Goal: Task Accomplishment & Management: Manage account settings

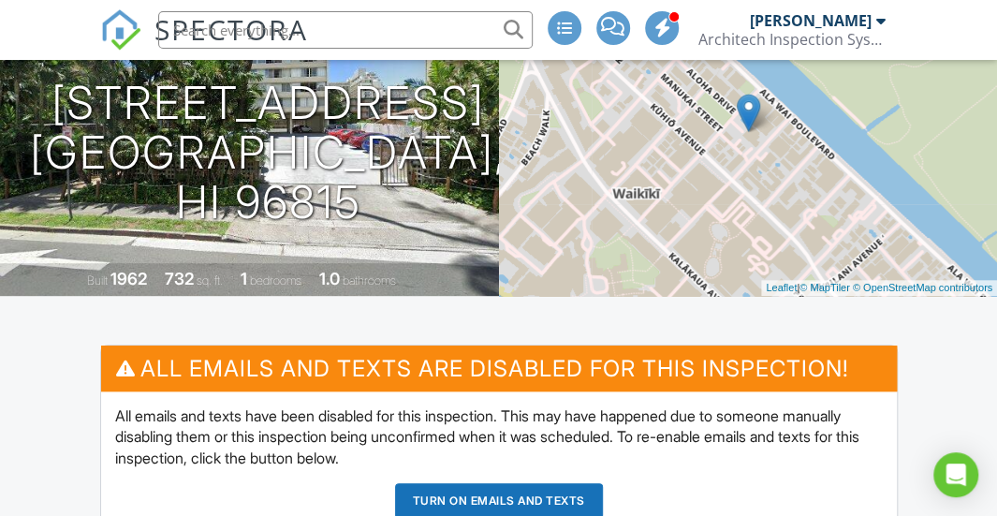
scroll to position [72, 0]
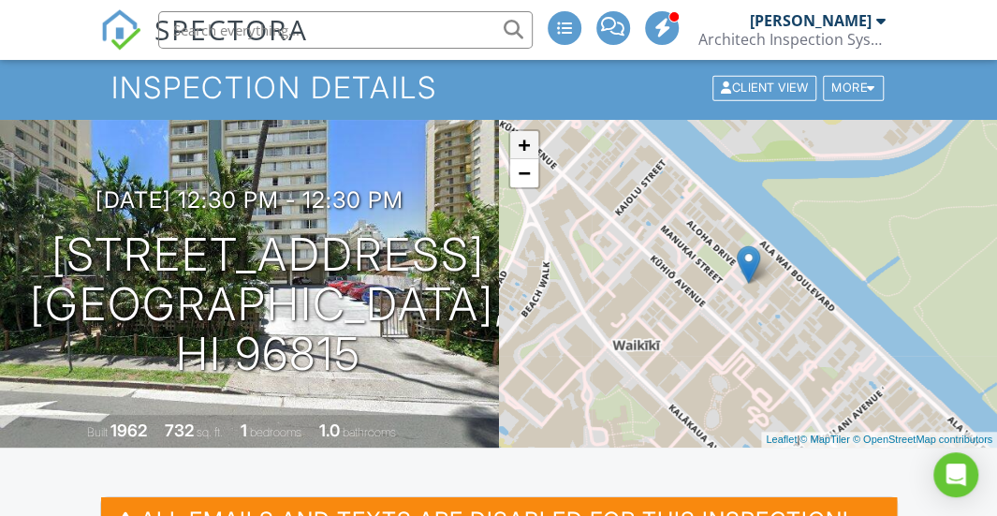
click at [526, 135] on link "+" at bounding box center [524, 145] width 28 height 28
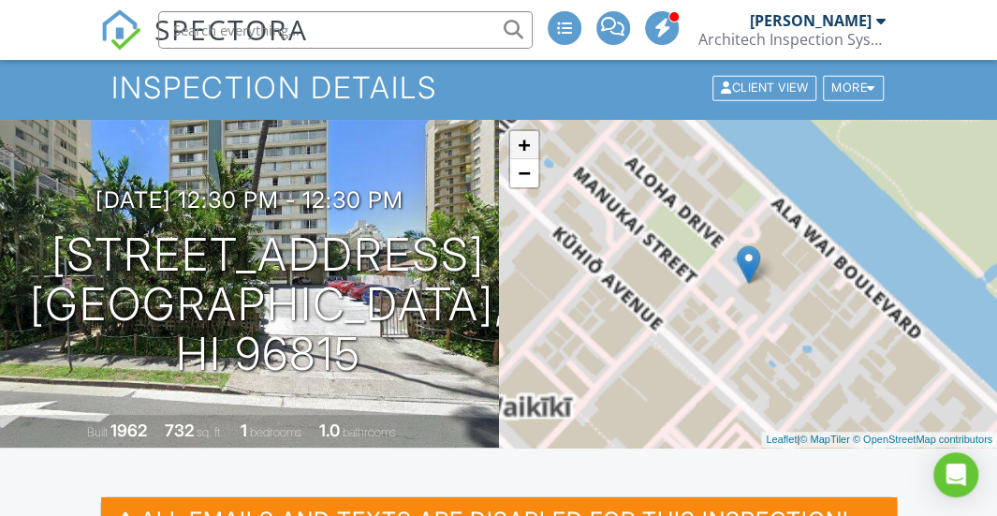
click at [526, 135] on link "+" at bounding box center [524, 145] width 28 height 28
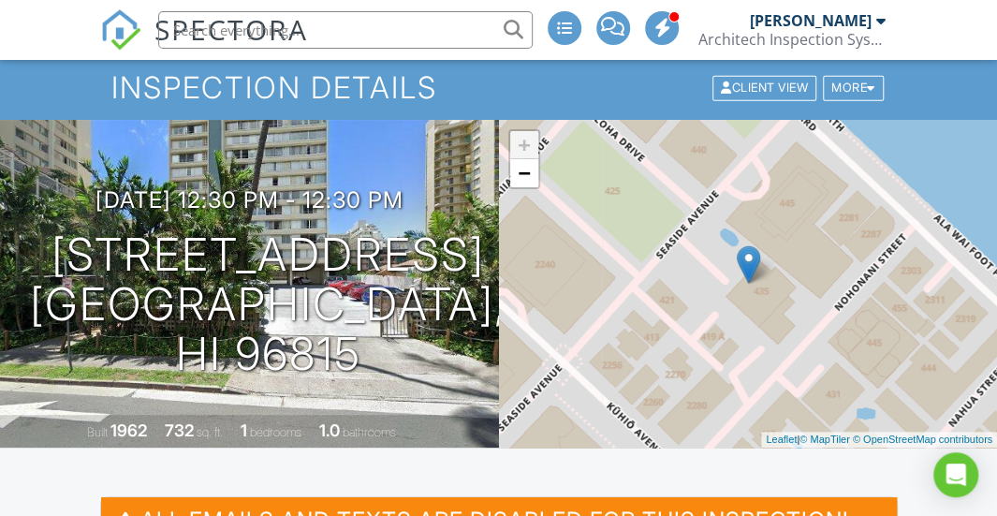
click at [526, 135] on link "+" at bounding box center [524, 145] width 28 height 28
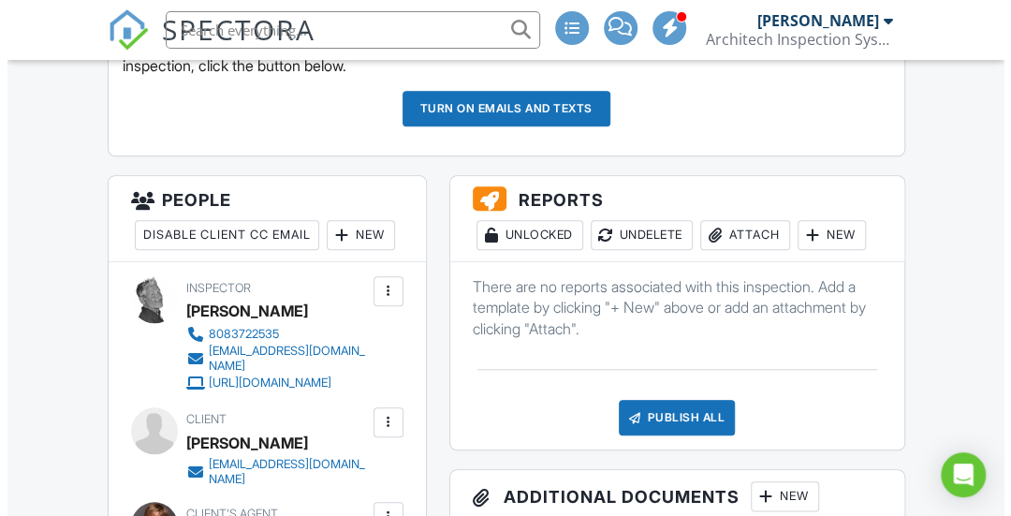
scroll to position [690, 0]
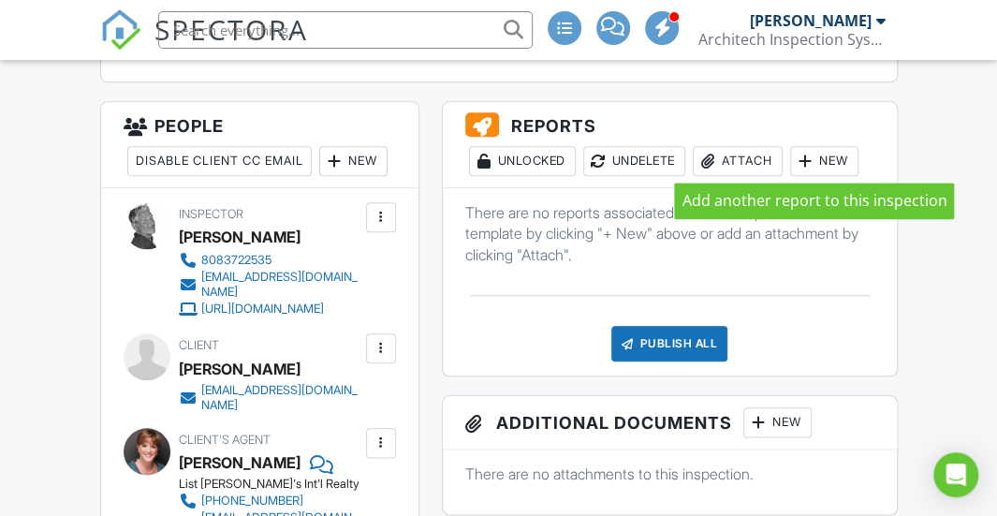
click at [815, 161] on div at bounding box center [806, 161] width 19 height 19
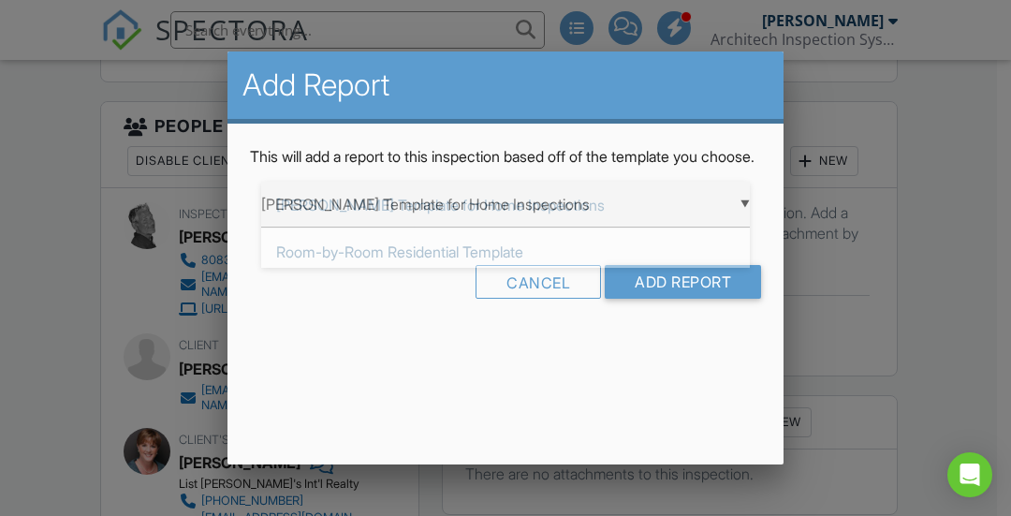
click at [462, 212] on div "▼ Ben Gromicko's Template for Home Inspections Ben Gromicko's Template for Home…" at bounding box center [505, 205] width 489 height 46
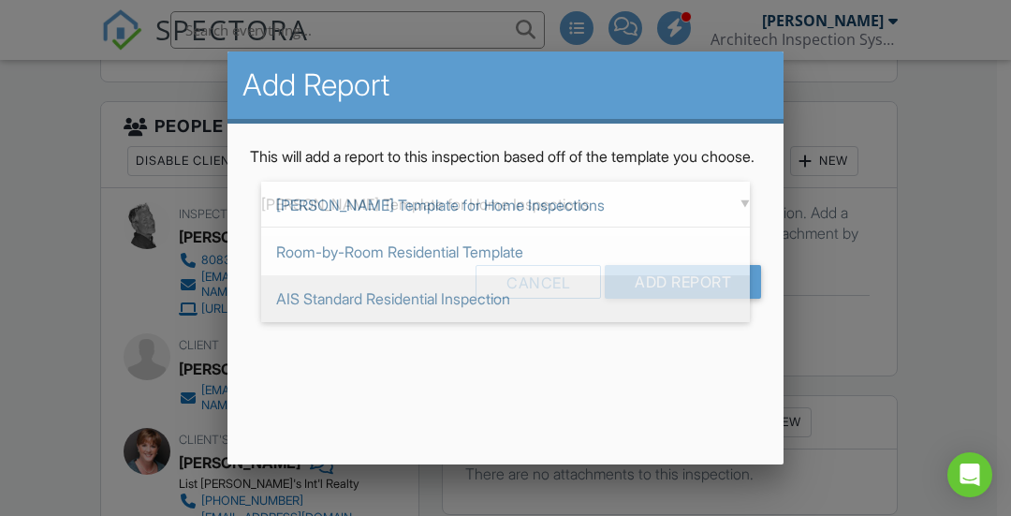
click at [389, 308] on span "AIS Standard Residential Inspection" at bounding box center [505, 298] width 489 height 47
type input "AIS Standard Residential Inspection"
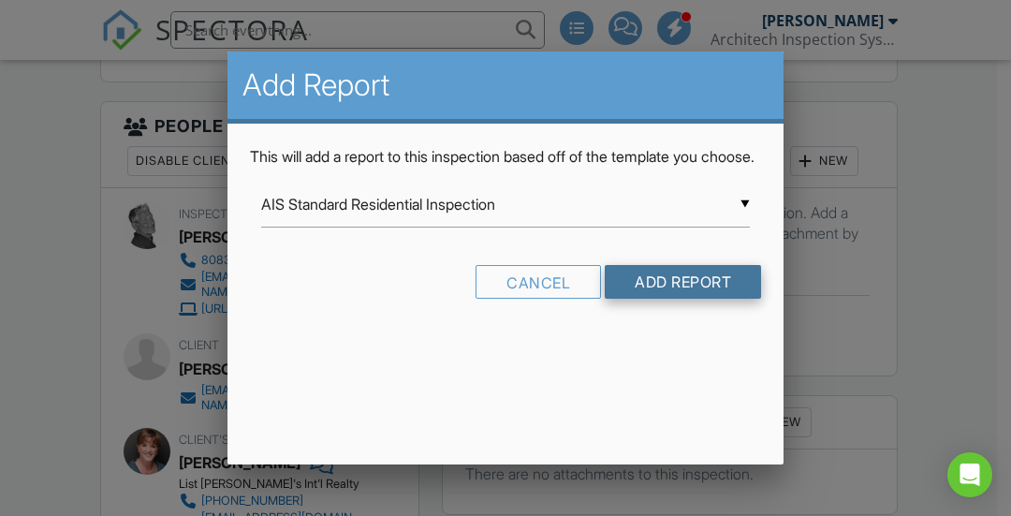
click at [642, 299] on input "Add Report" at bounding box center [683, 282] width 156 height 34
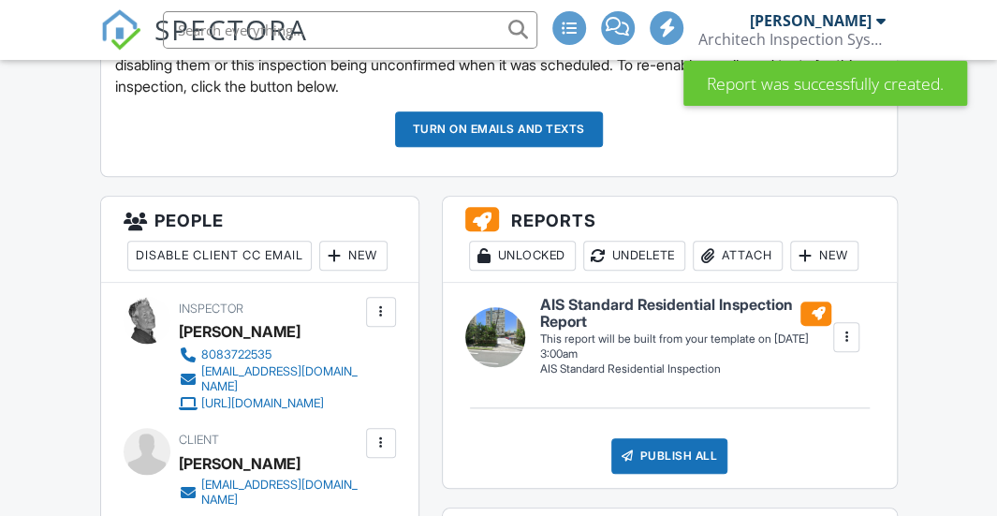
click at [848, 334] on div at bounding box center [846, 337] width 19 height 19
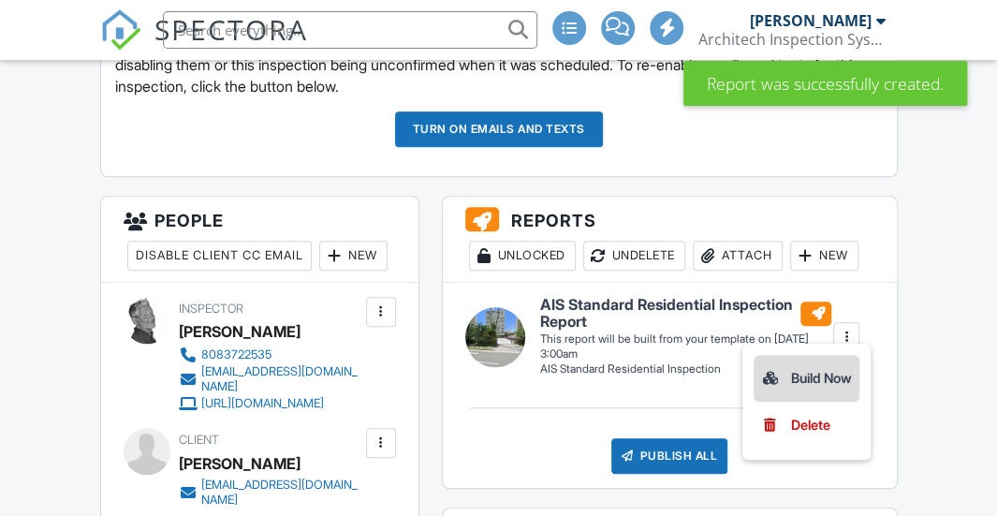
click at [809, 377] on div "Build Now" at bounding box center [806, 378] width 91 height 22
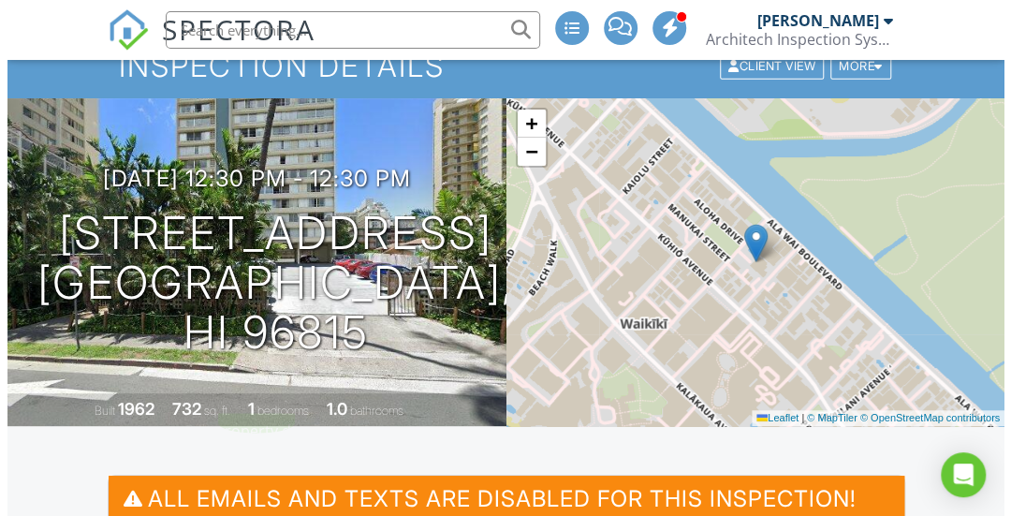
scroll to position [95, 0]
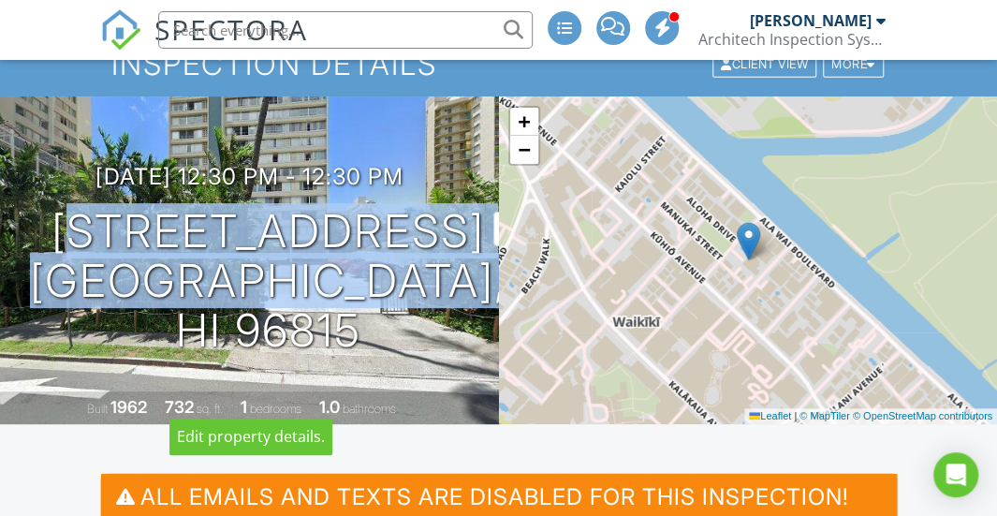
drag, startPoint x: 308, startPoint y: 374, endPoint x: 60, endPoint y: 181, distance: 314.2
click at [60, 207] on h1 "435 Seaside Ave, Seaside Towers 709 Honolulu, HI 96815" at bounding box center [268, 281] width 477 height 148
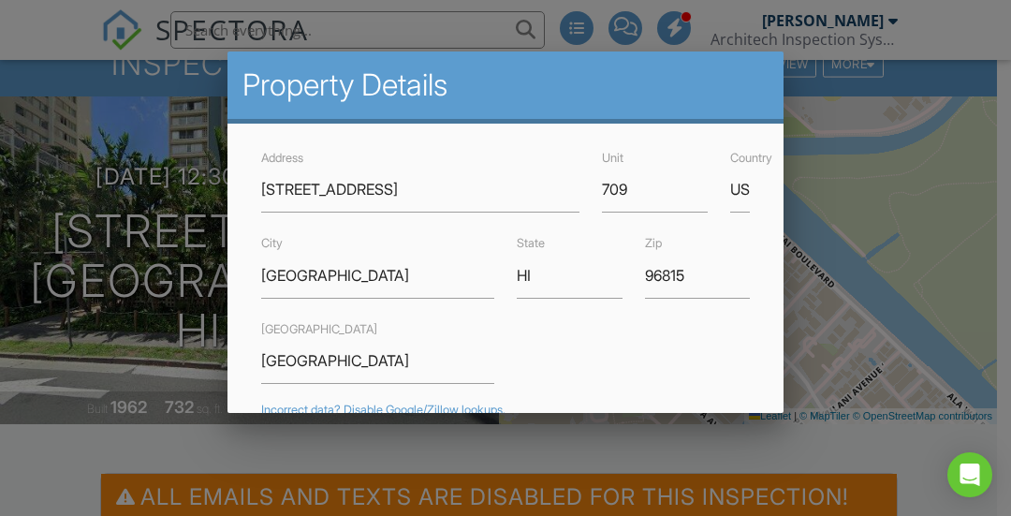
click at [152, 205] on div at bounding box center [505, 228] width 1011 height 645
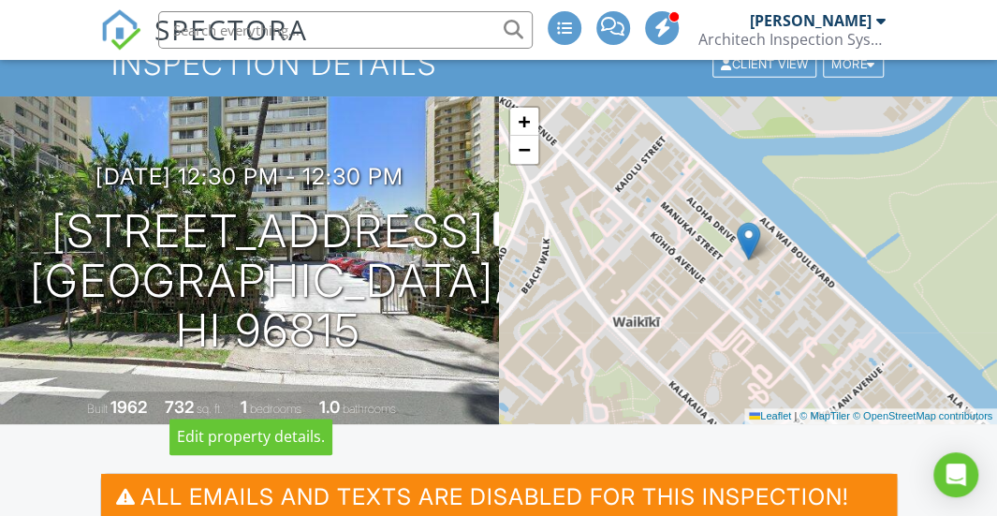
click at [462, 213] on h1 "435 Seaside Ave, Seaside Towers 709 Honolulu, HI 96815" at bounding box center [268, 281] width 477 height 148
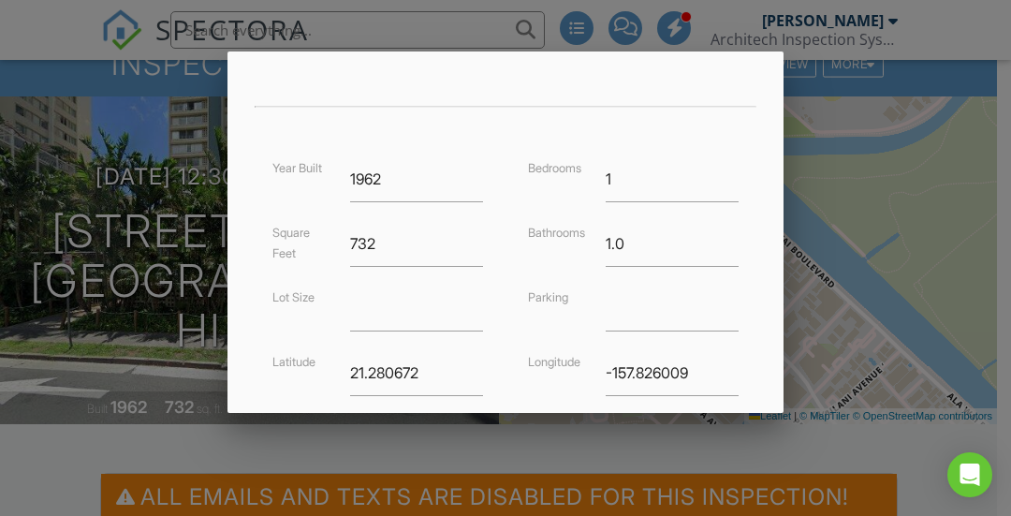
scroll to position [571, 0]
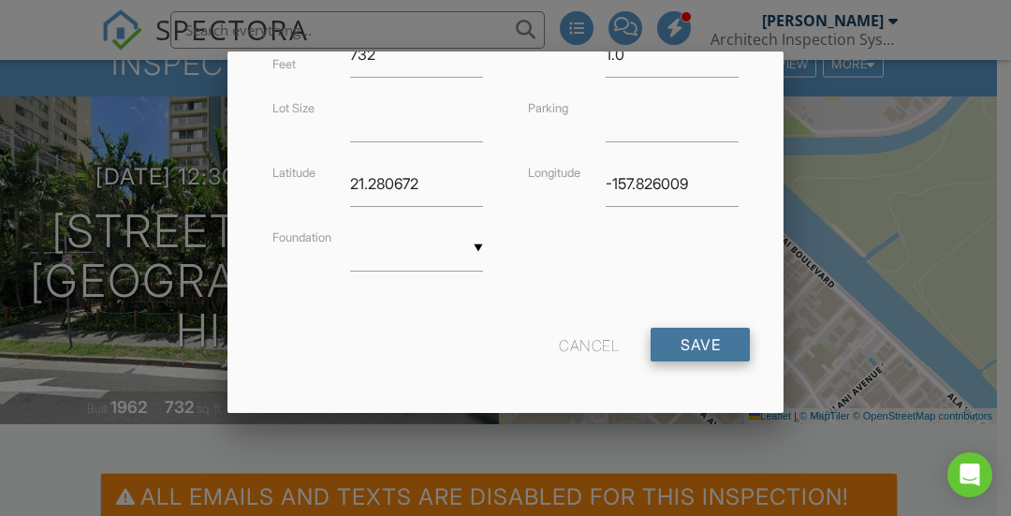
click at [671, 339] on input "Save" at bounding box center [700, 345] width 99 height 34
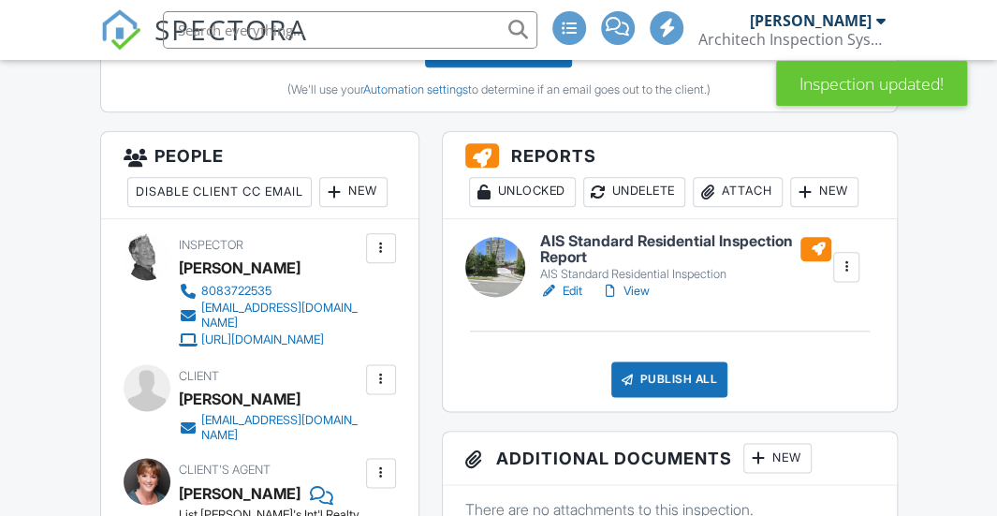
scroll to position [947, 0]
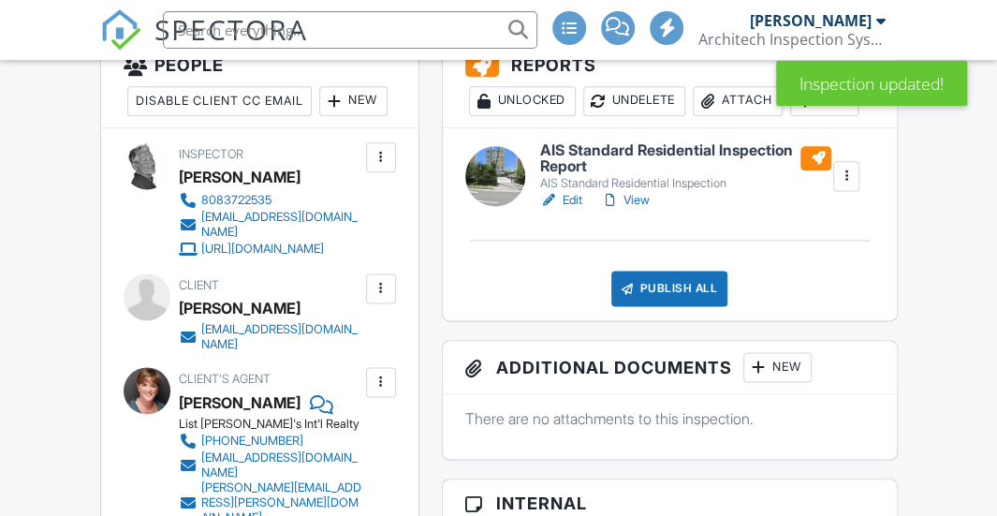
click at [564, 210] on link "Edit" at bounding box center [561, 200] width 42 height 19
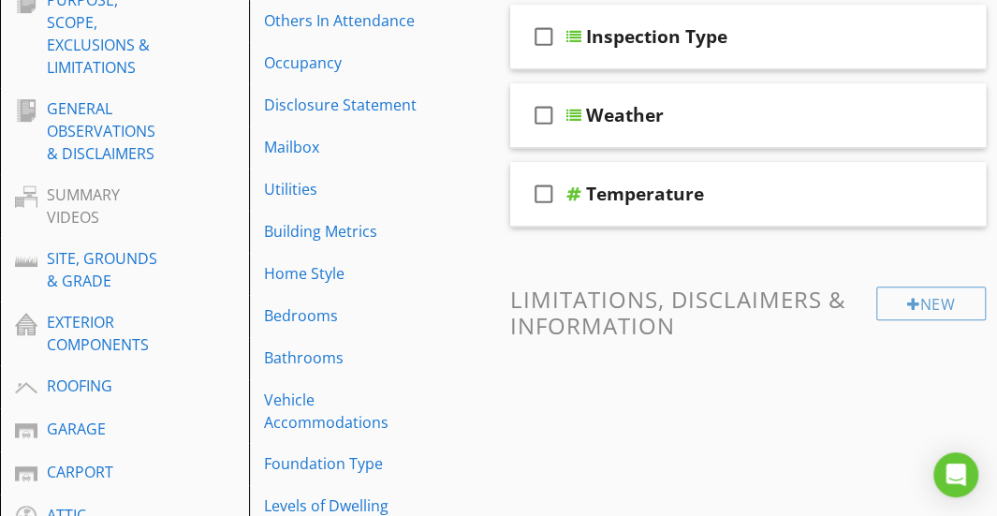
scroll to position [340, 0]
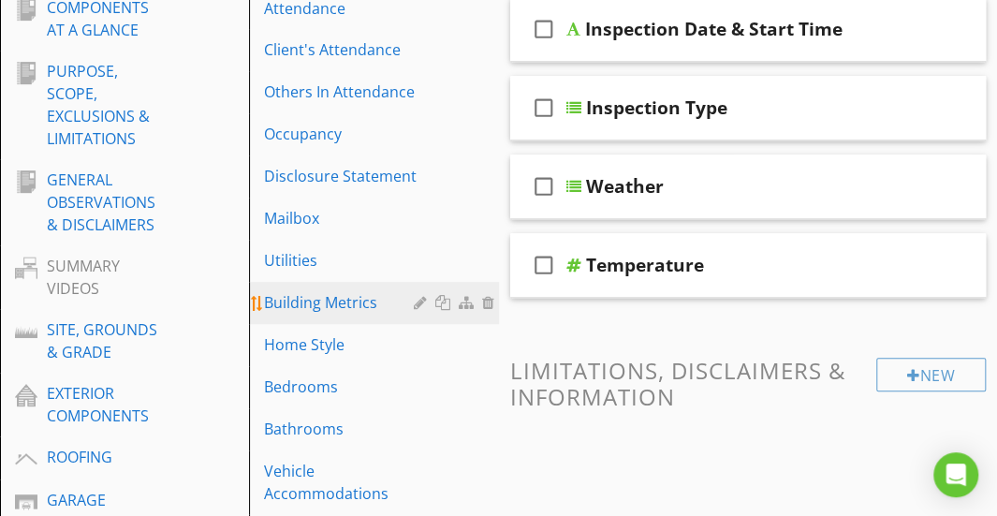
click at [307, 308] on div "Building Metrics" at bounding box center [341, 302] width 154 height 22
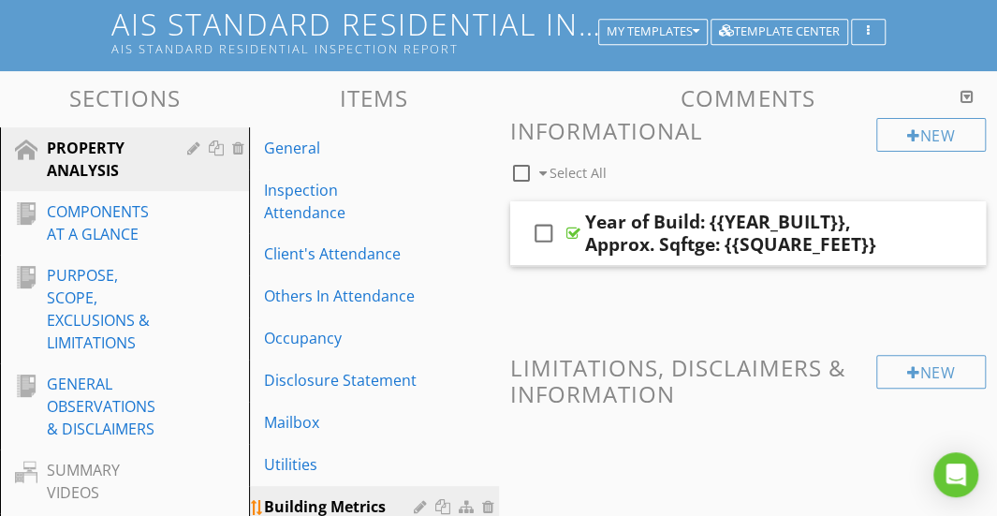
scroll to position [134, 0]
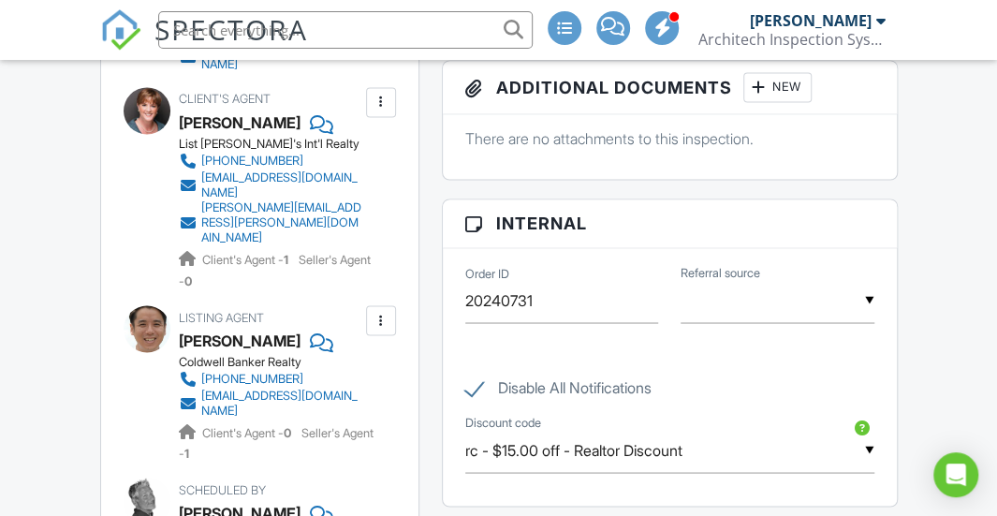
scroll to position [1182, 0]
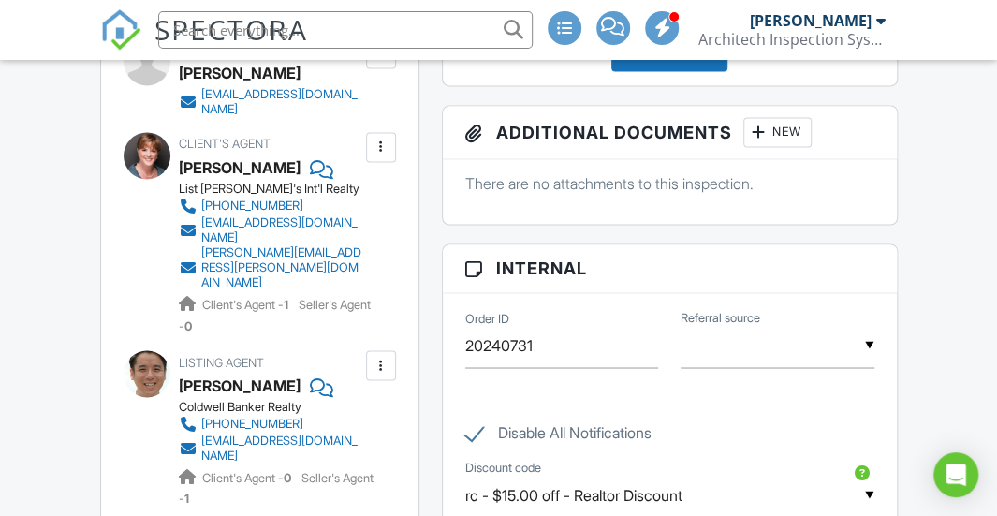
click at [391, 162] on div at bounding box center [381, 147] width 30 height 30
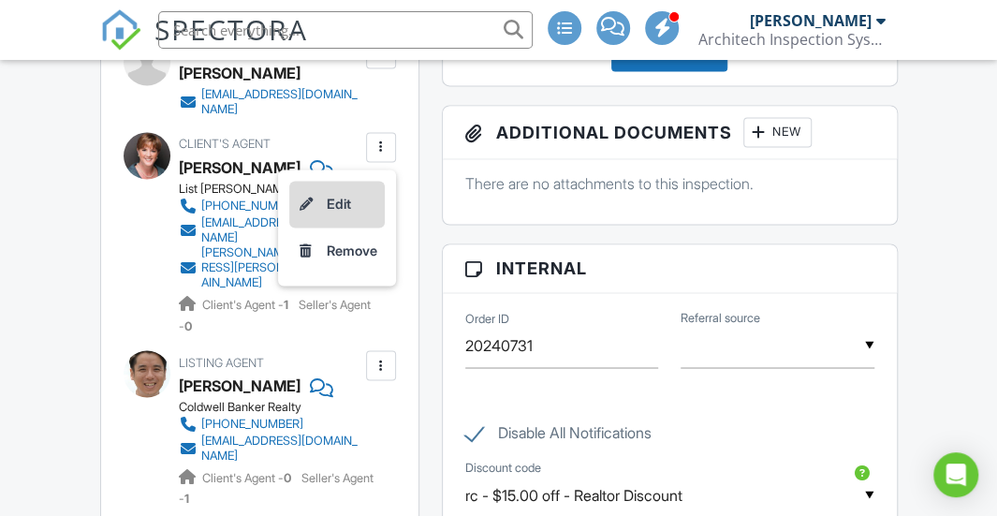
click at [346, 228] on li "Edit" at bounding box center [336, 204] width 95 height 47
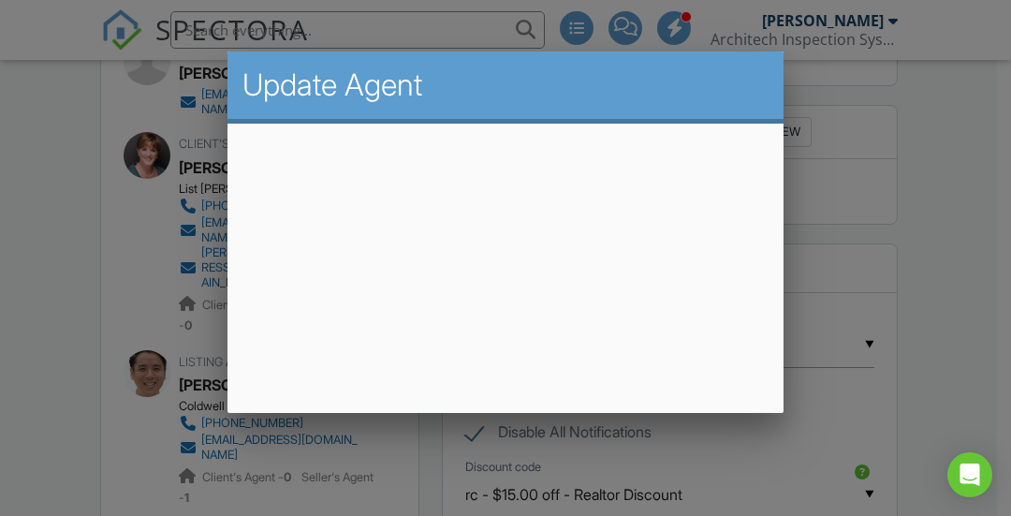
click at [874, 328] on div at bounding box center [505, 228] width 1011 height 645
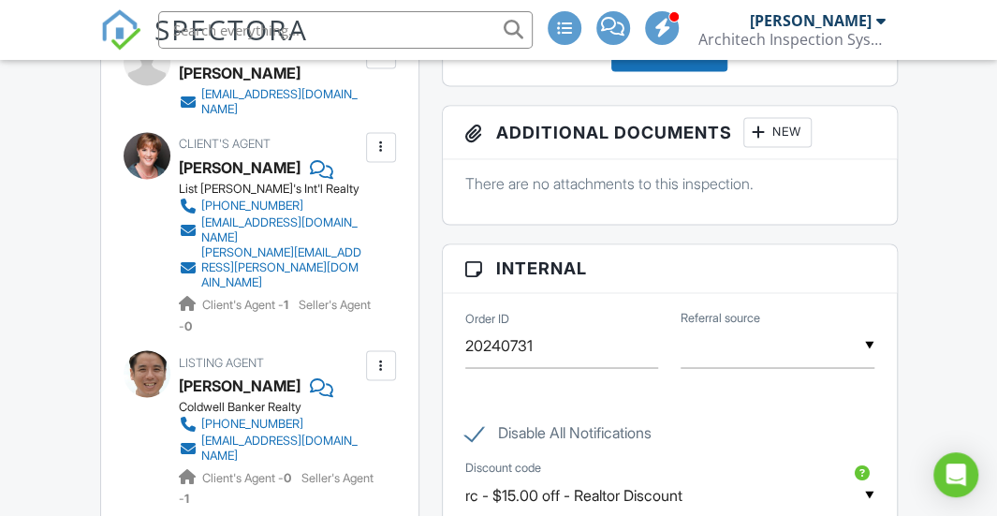
click at [376, 156] on div at bounding box center [381, 147] width 19 height 19
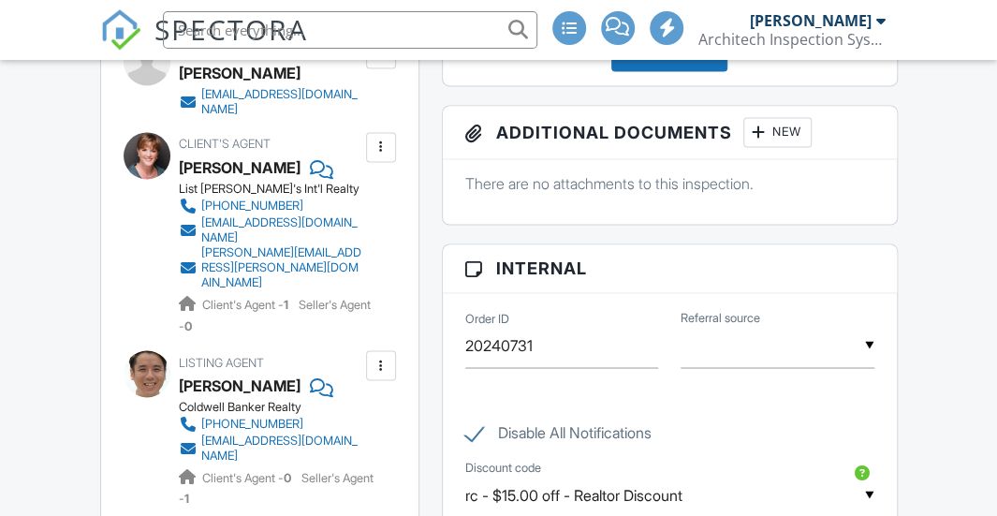
click at [376, 156] on div at bounding box center [381, 147] width 19 height 19
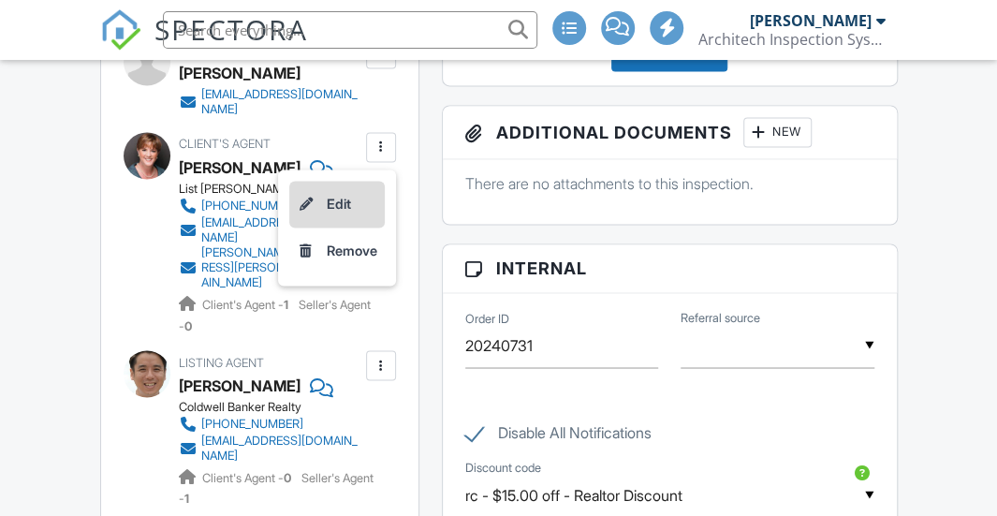
click at [339, 227] on li "Edit" at bounding box center [336, 204] width 95 height 47
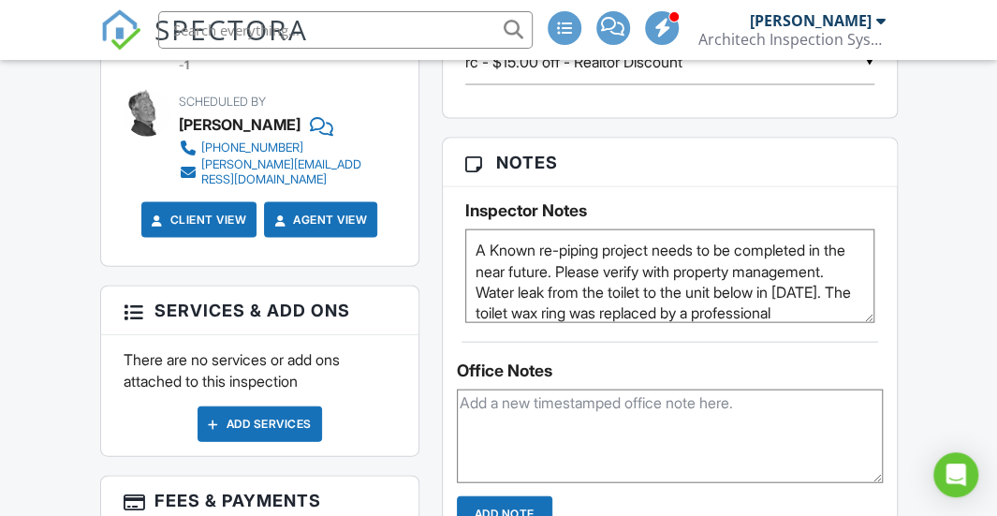
drag, startPoint x: 586, startPoint y: 305, endPoint x: 480, endPoint y: 266, distance: 112.9
click at [480, 266] on textarea "A Known re-piping project needs to be completed in the near future. Please veri…" at bounding box center [669, 276] width 409 height 94
click at [506, 269] on textarea "A Known re-piping project needs to be completed in the near future. Please veri…" at bounding box center [669, 276] width 409 height 94
drag, startPoint x: 580, startPoint y: 314, endPoint x: 468, endPoint y: 262, distance: 122.7
click at [468, 262] on textarea "A Known re-piping project needs to be completed in the near future. Please veri…" at bounding box center [669, 276] width 409 height 94
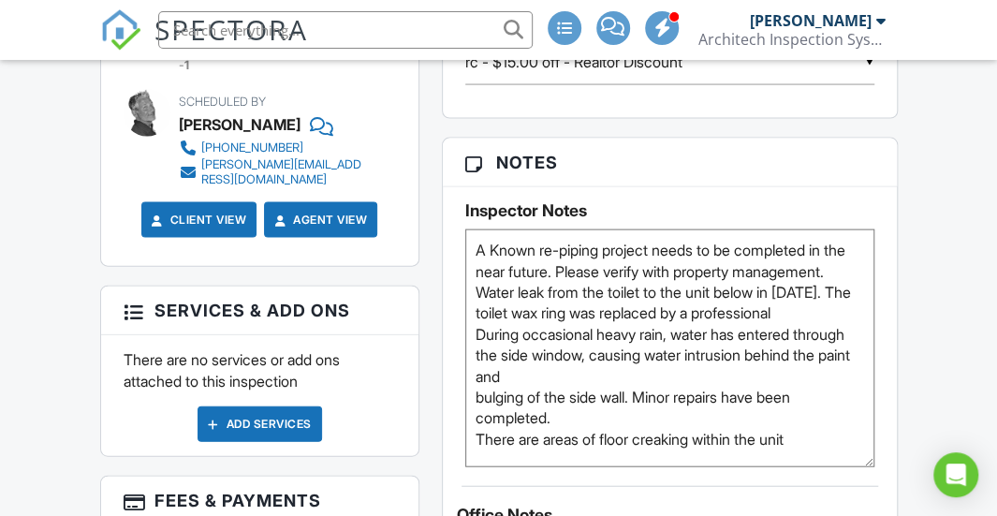
scroll to position [13, 0]
drag, startPoint x: 871, startPoint y: 332, endPoint x: 898, endPoint y: 476, distance: 145.8
click at [898, 476] on div "Reports Unlocked Undelete Attach New AIS Standard Residential Inspection Report…" at bounding box center [670, 318] width 478 height 1891
drag, startPoint x: 552, startPoint y: 445, endPoint x: 479, endPoint y: 358, distance: 113.6
click at [479, 358] on textarea "A Known re-piping project needs to be completed in the near future. Please veri…" at bounding box center [669, 347] width 409 height 237
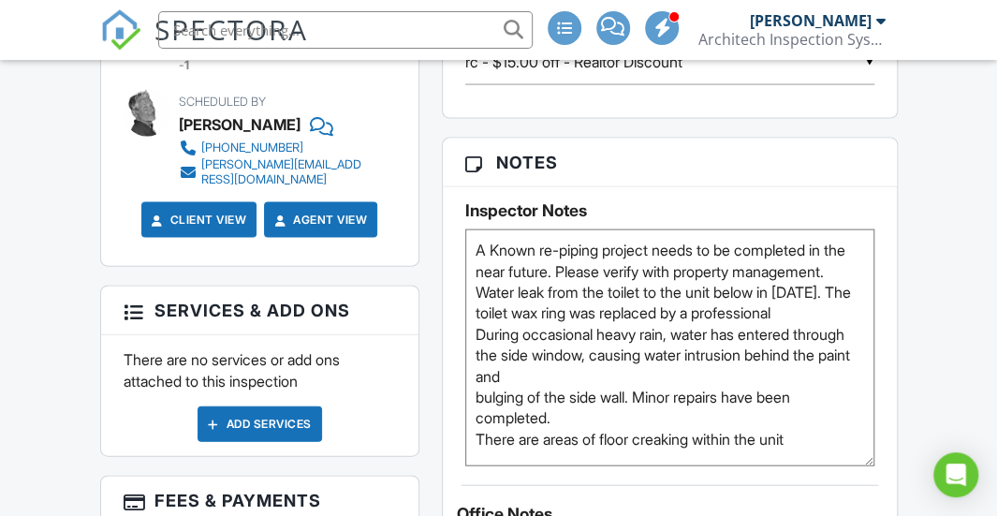
click at [645, 400] on textarea "A Known re-piping project needs to be completed in the near future. Please veri…" at bounding box center [669, 347] width 409 height 237
drag, startPoint x: 807, startPoint y: 460, endPoint x: 477, endPoint y: 467, distance: 329.6
click at [477, 466] on textarea "A Known re-piping project needs to be completed in the near future. Please veri…" at bounding box center [669, 347] width 409 height 237
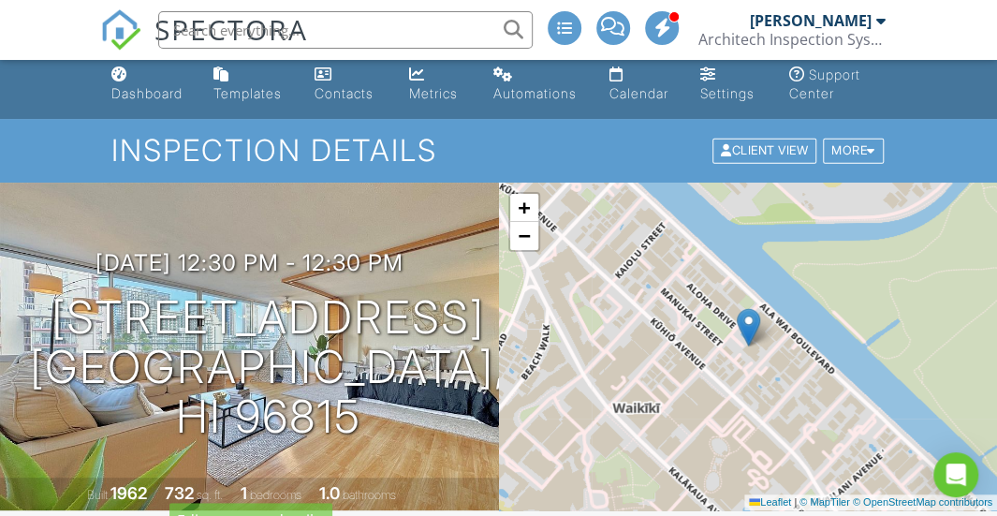
scroll to position [0, 0]
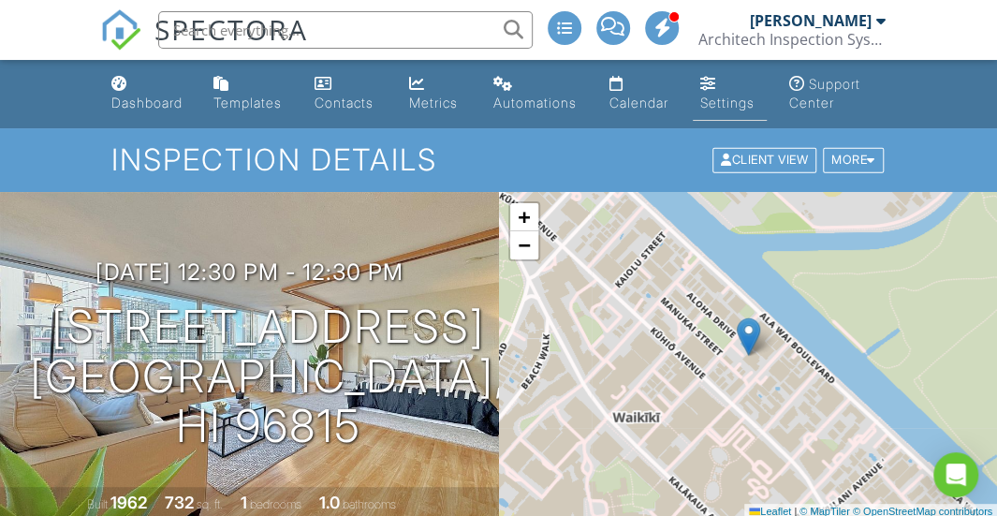
click at [709, 88] on div "Settings" at bounding box center [708, 83] width 16 height 15
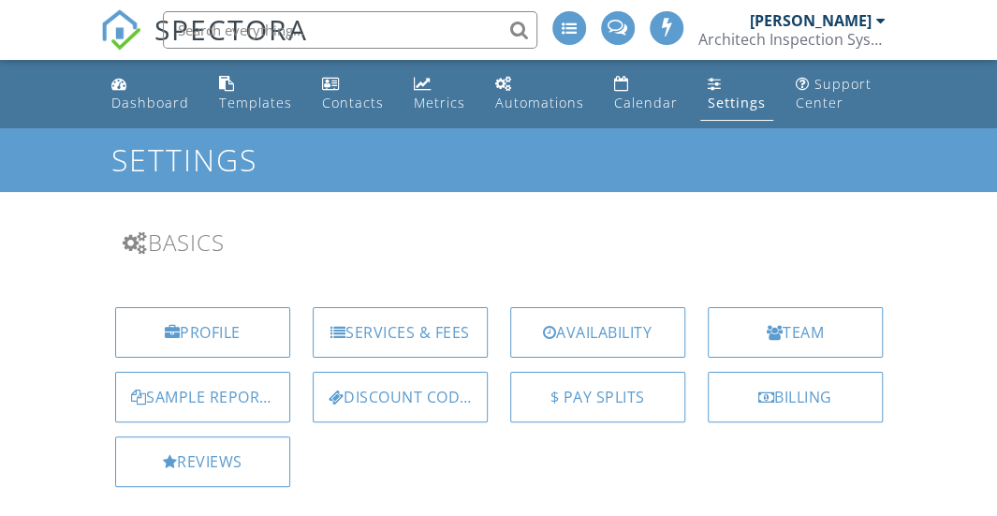
click at [873, 16] on div "[PERSON_NAME]" at bounding box center [818, 20] width 136 height 19
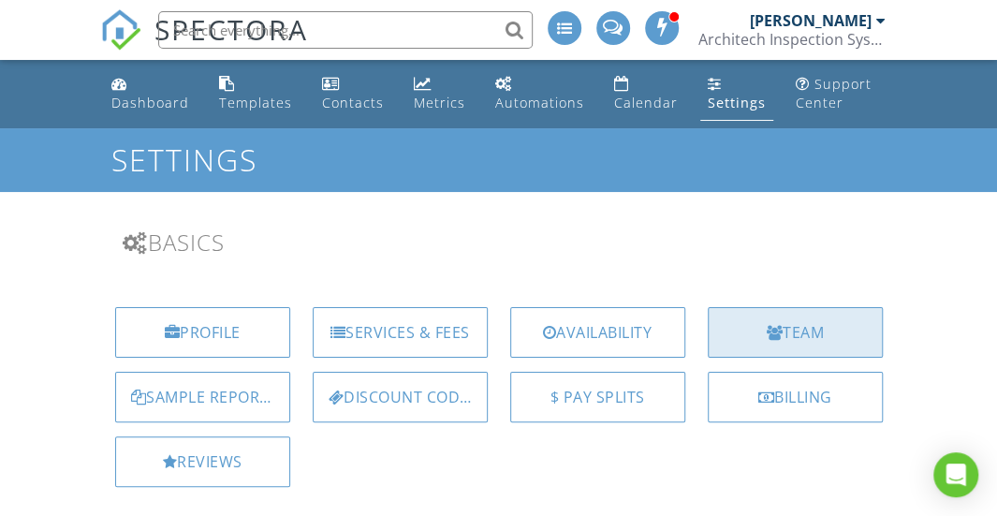
click at [755, 314] on div "Team" at bounding box center [795, 332] width 175 height 51
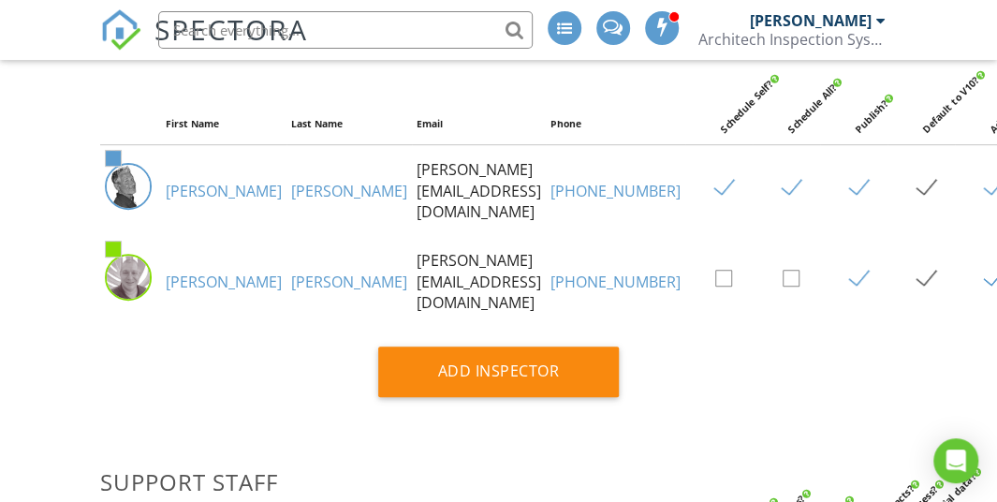
scroll to position [190, 0]
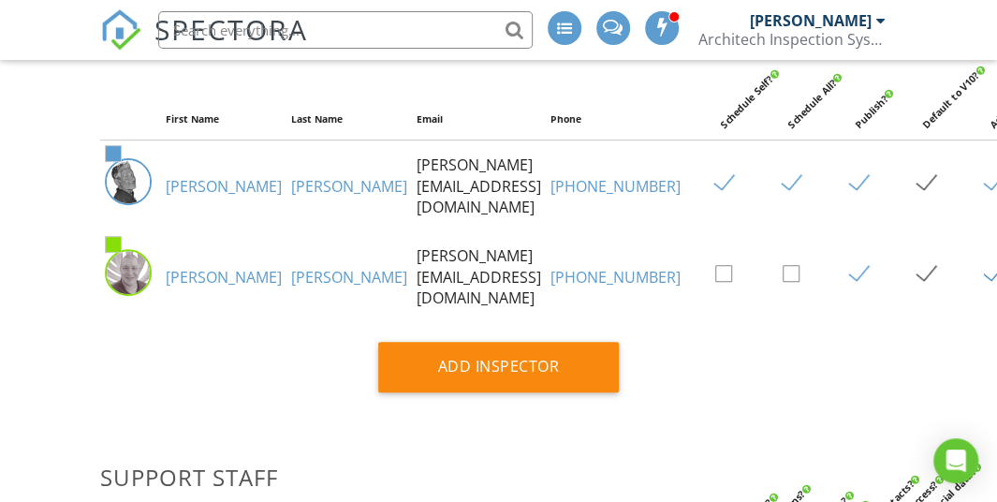
click at [184, 287] on link "[PERSON_NAME]" at bounding box center [224, 277] width 116 height 21
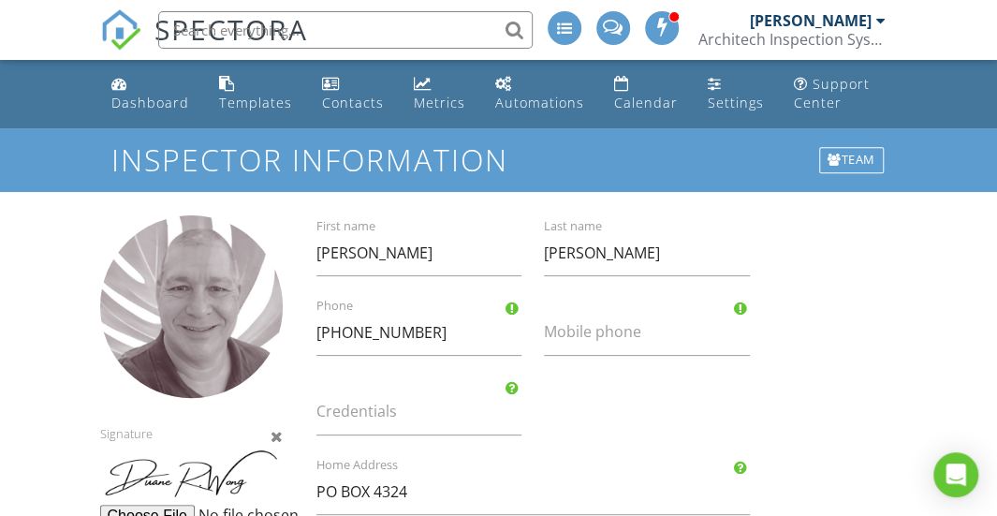
click at [184, 290] on div at bounding box center [191, 306] width 183 height 183
type input "C:\fakepath\Duane Headshot No BG.png"
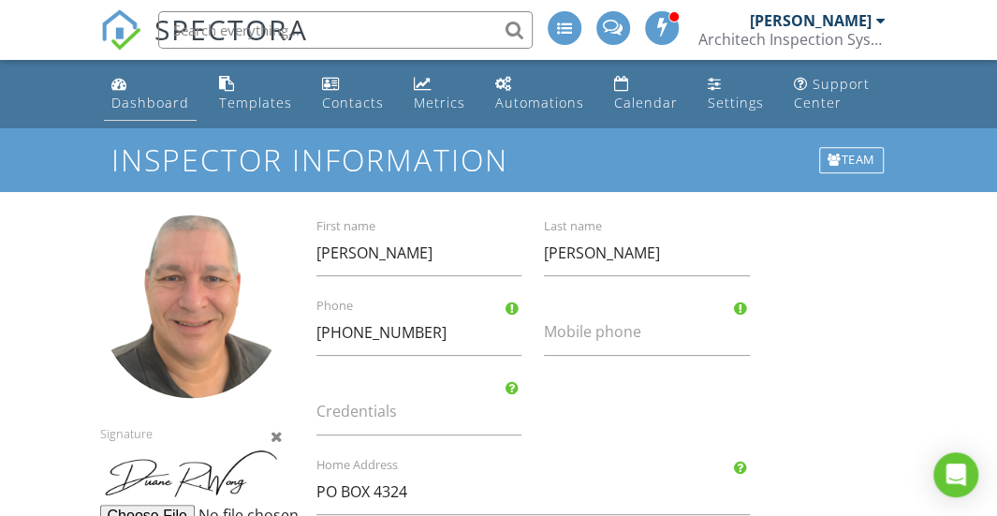
click at [137, 100] on div "Dashboard" at bounding box center [150, 103] width 78 height 18
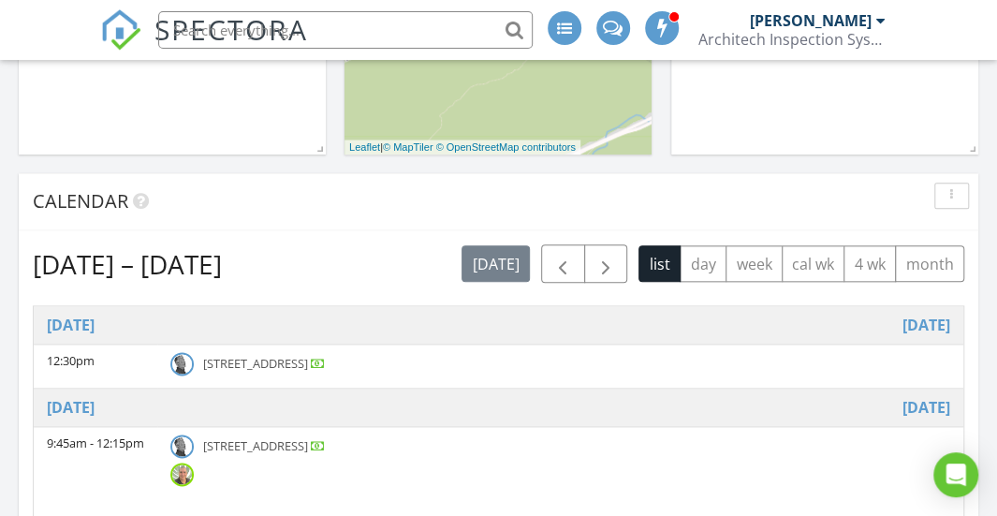
scroll to position [865, 0]
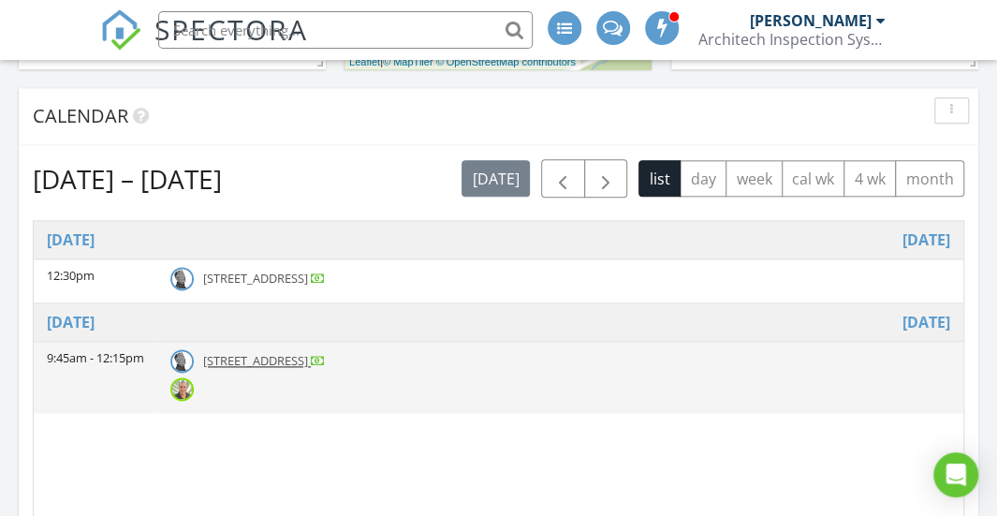
click at [214, 352] on span "1386 Nanialii St, Keolu Hills, Kailua 96734" at bounding box center [255, 360] width 105 height 17
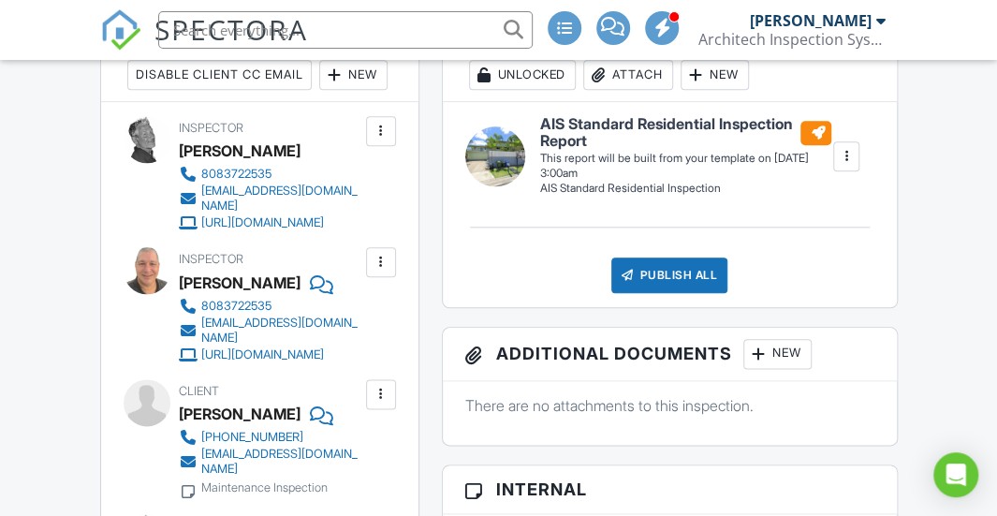
click at [310, 297] on div at bounding box center [319, 283] width 19 height 28
